Goal: Browse casually

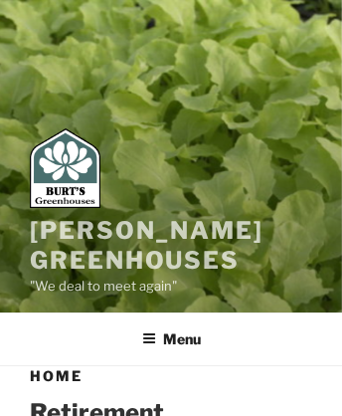
click at [80, 230] on link "[PERSON_NAME] Greenhouses" at bounding box center [147, 245] width 234 height 59
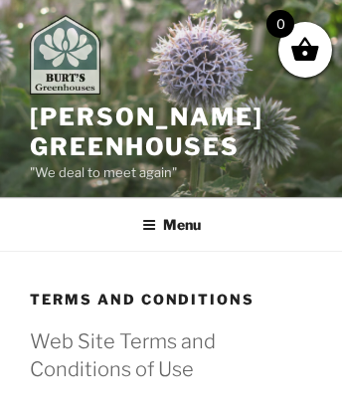
click at [73, 58] on img at bounding box center [65, 55] width 71 height 80
